Goal: Task Accomplishment & Management: Use online tool/utility

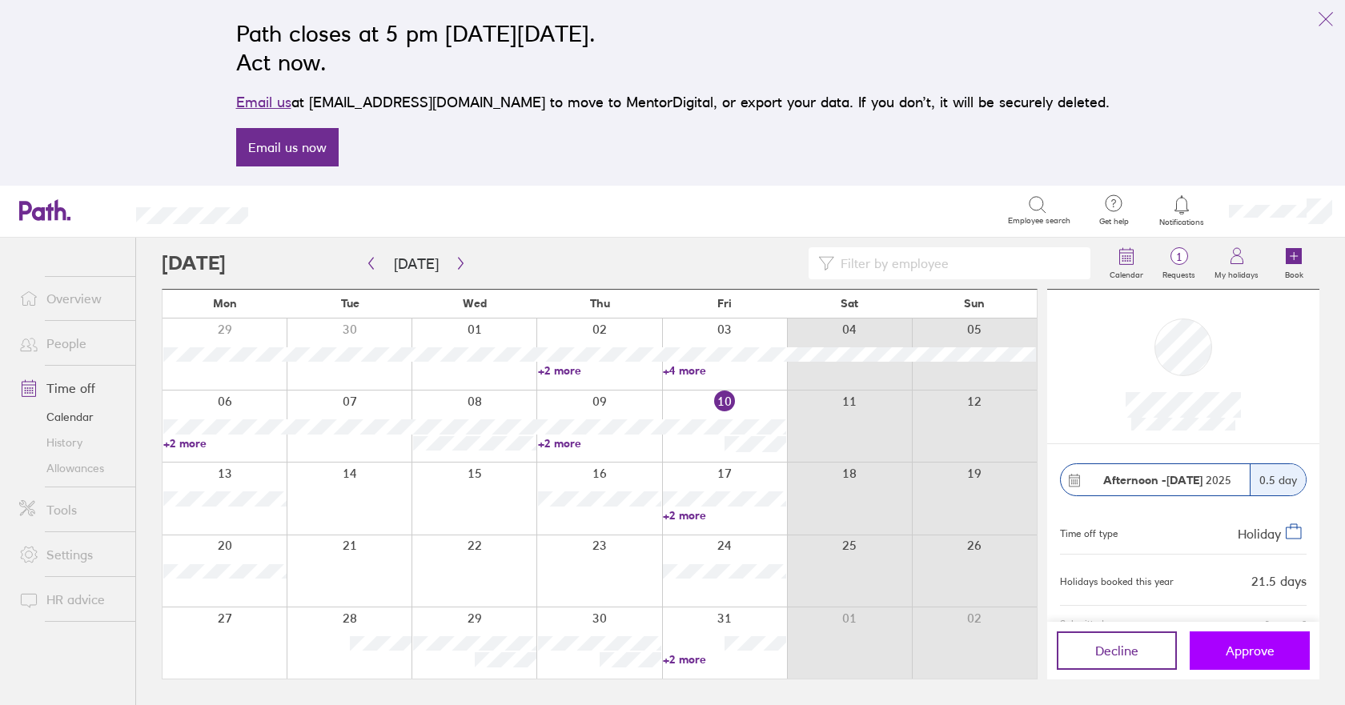
click at [1260, 647] on span "Approve" at bounding box center [1250, 651] width 49 height 14
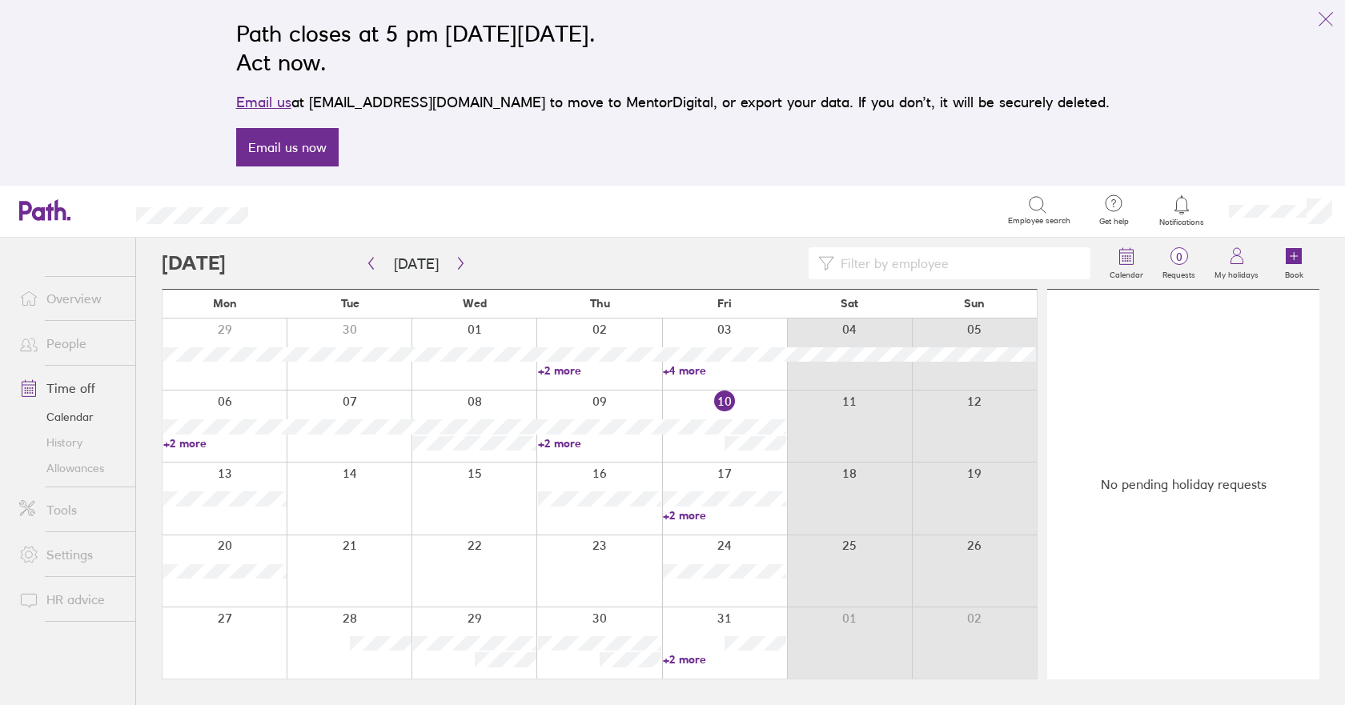
click at [60, 515] on link "Tools" at bounding box center [70, 510] width 129 height 32
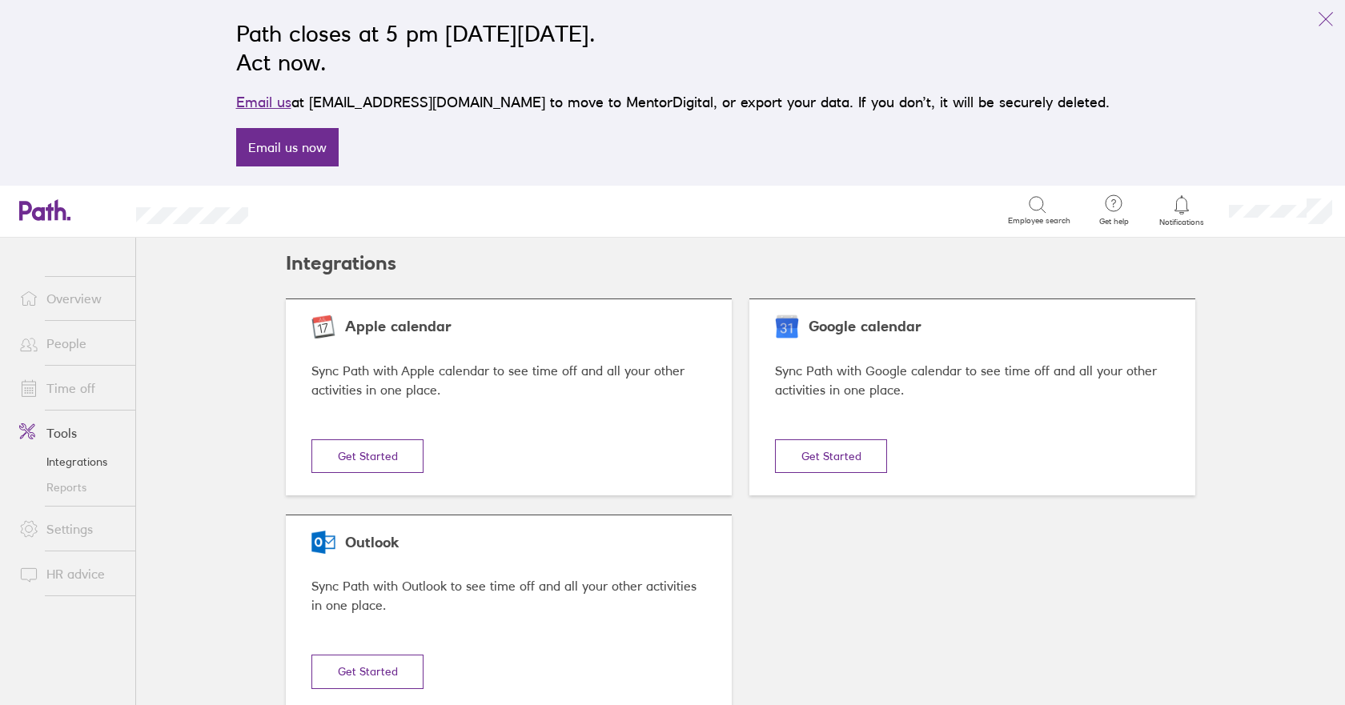
click at [60, 532] on link "Settings" at bounding box center [70, 529] width 129 height 32
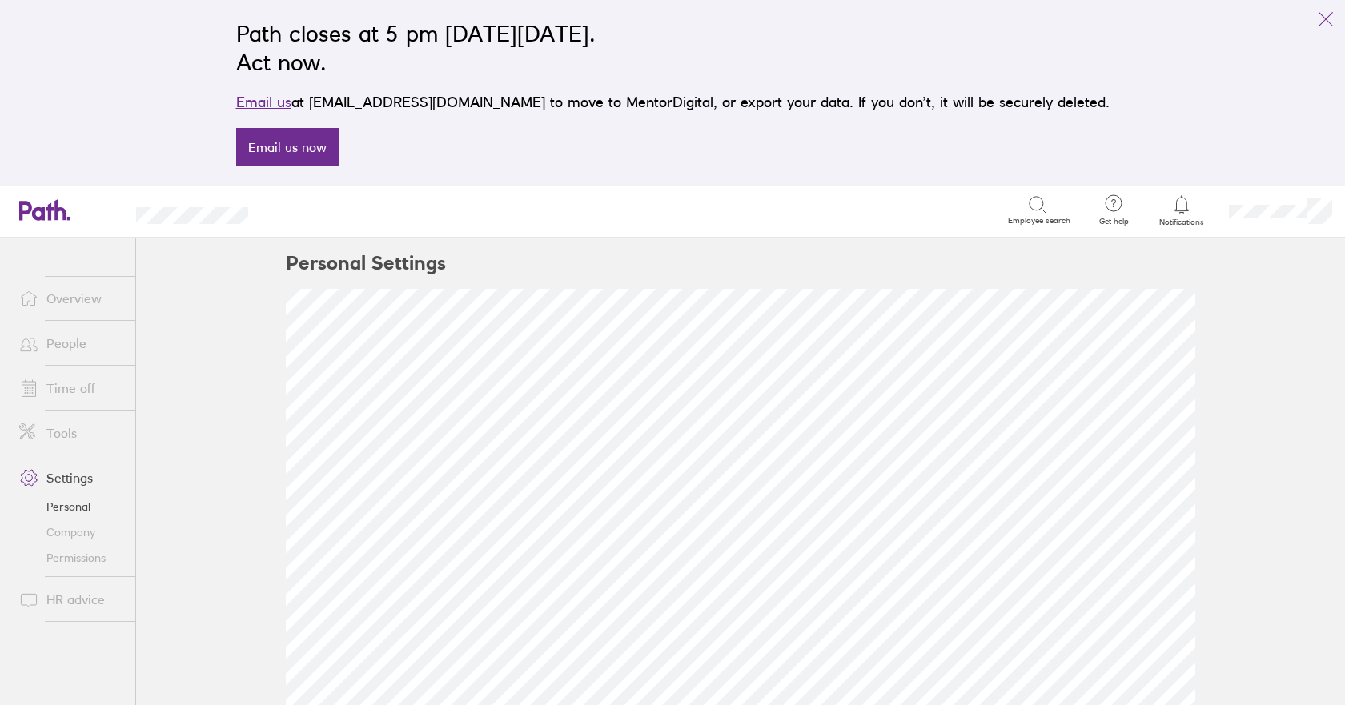
click at [64, 429] on link "Tools" at bounding box center [70, 433] width 129 height 32
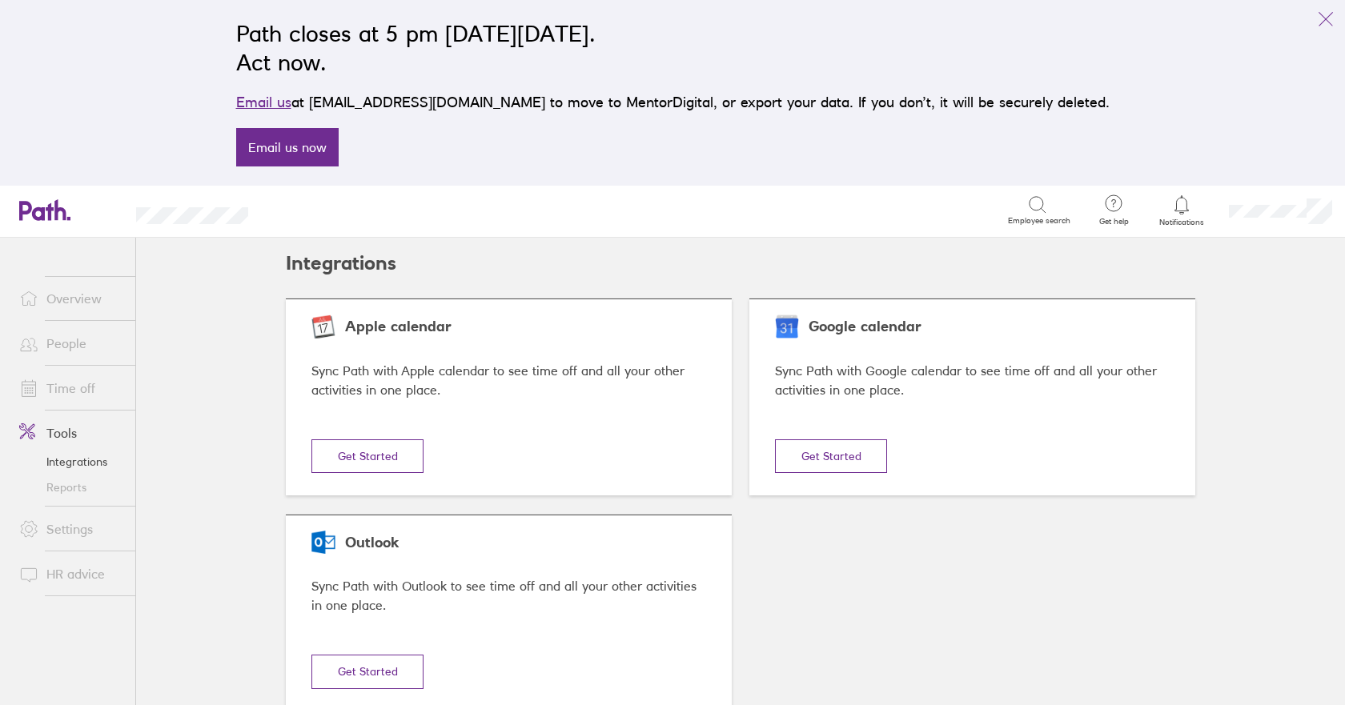
click at [55, 389] on link "Time off" at bounding box center [70, 388] width 129 height 32
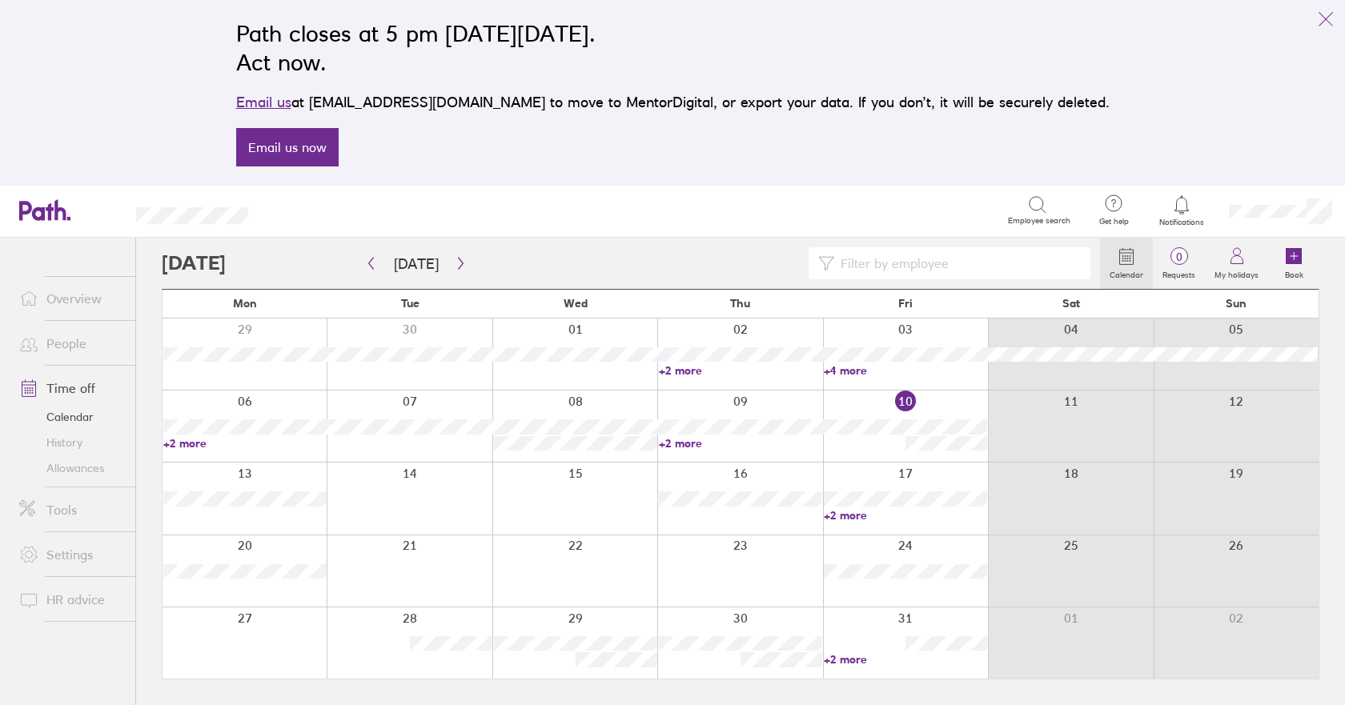
click at [61, 510] on link "Tools" at bounding box center [70, 510] width 129 height 32
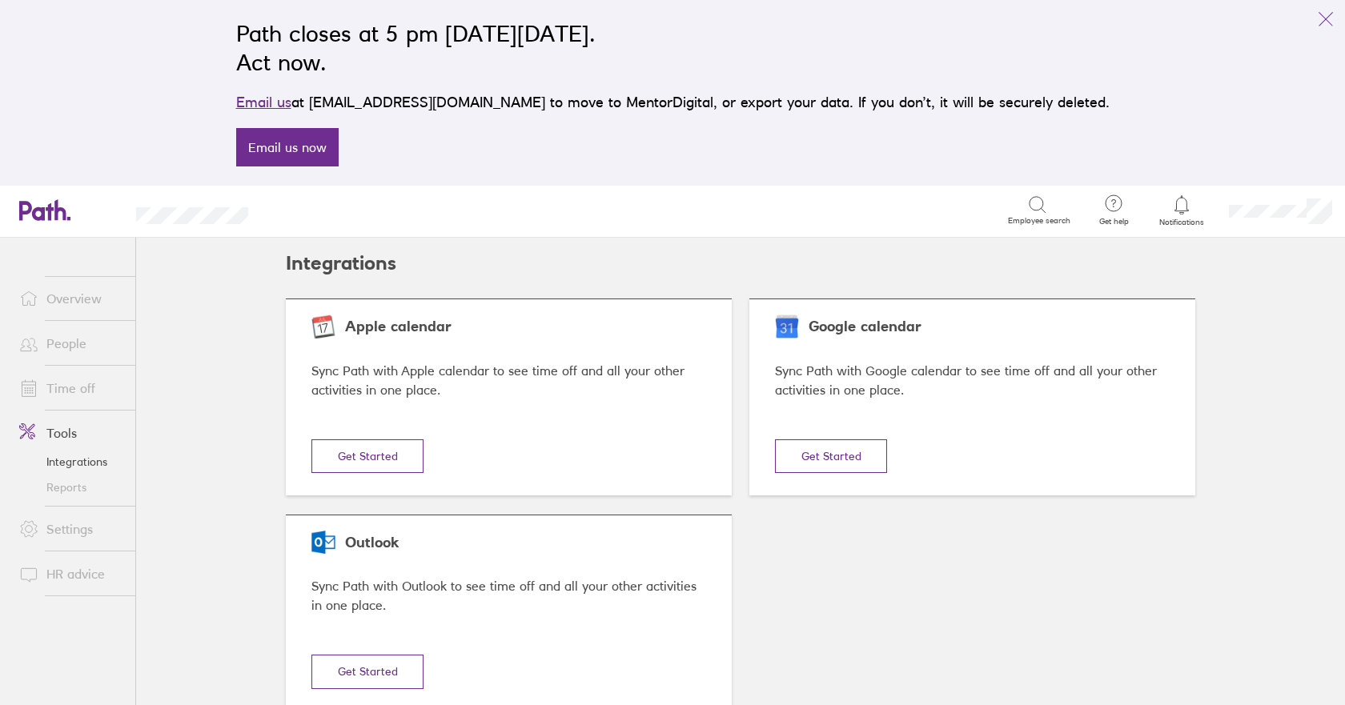
click at [65, 491] on link "Reports" at bounding box center [70, 488] width 129 height 26
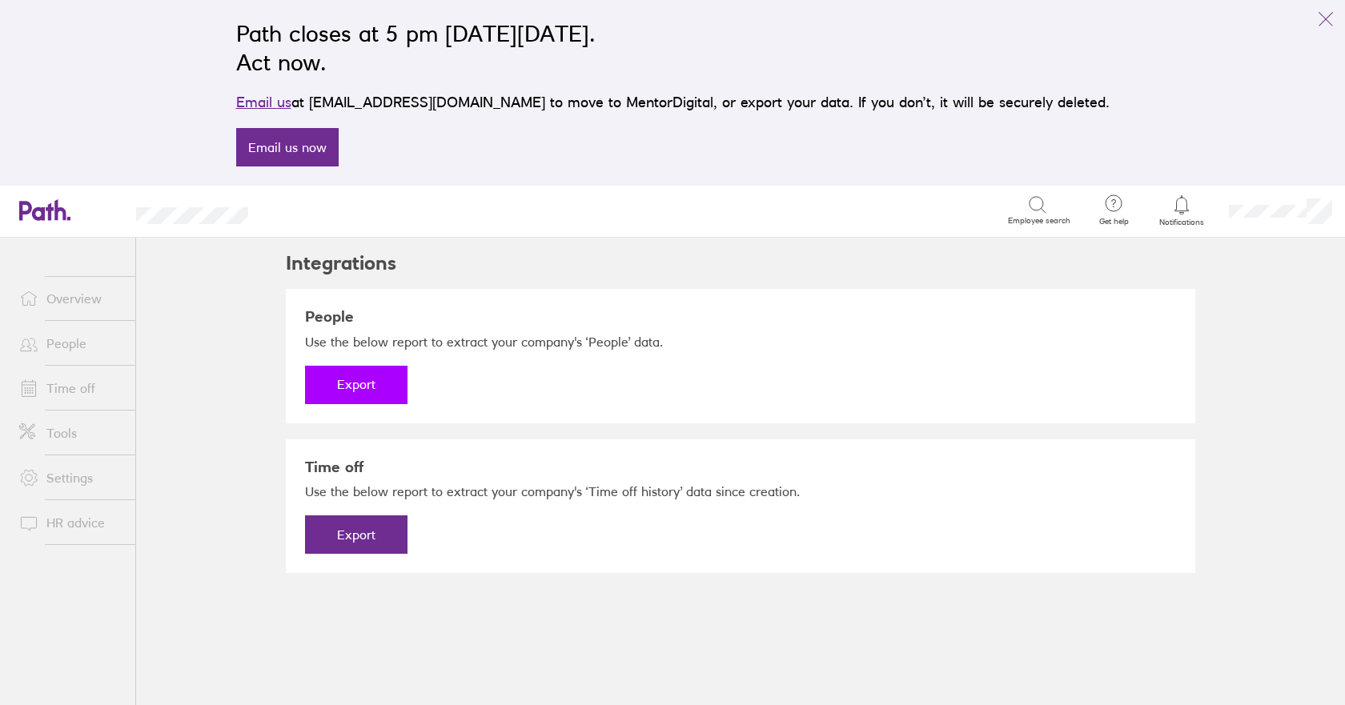
click at [371, 383] on button "Export" at bounding box center [356, 385] width 102 height 38
click at [358, 383] on link "Download" at bounding box center [356, 385] width 102 height 38
click at [369, 530] on button "Export" at bounding box center [356, 535] width 102 height 38
click at [379, 529] on link "Download" at bounding box center [356, 535] width 102 height 38
